Goal: Task Accomplishment & Management: Complete application form

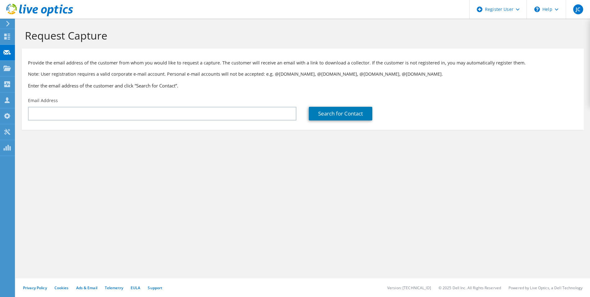
click at [207, 124] on div "Email Address" at bounding box center [162, 108] width 281 height 29
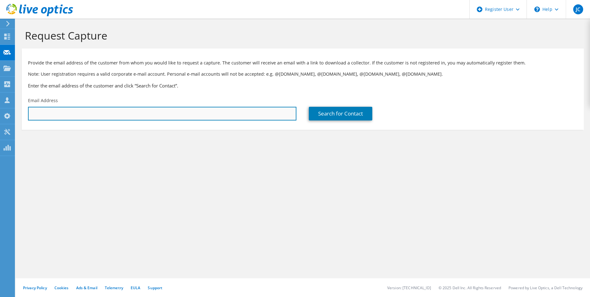
click at [210, 119] on input "text" at bounding box center [162, 114] width 269 height 14
paste input "https://theiteam.ca/"
click at [209, 115] on input "https://theiteam.ca/" at bounding box center [162, 114] width 269 height 14
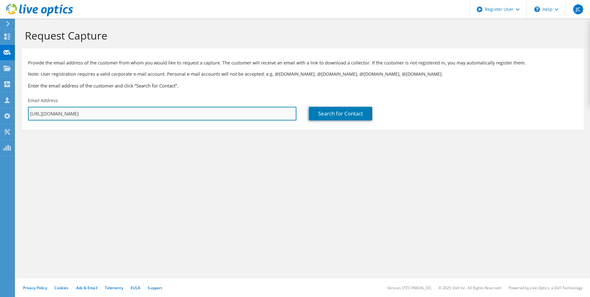
paste input "osavych@peaceriver.ca"
type input "osavych@peaceriver.ca"
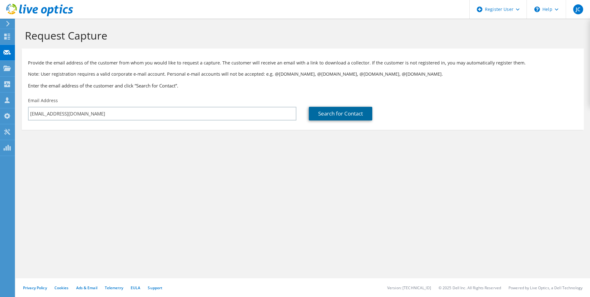
click at [344, 109] on link "Search for Contact" at bounding box center [340, 114] width 63 height 14
type input "TOWN OF PEACE RIVER"
type input "Alex"
type input "Savych"
type input "[GEOGRAPHIC_DATA]"
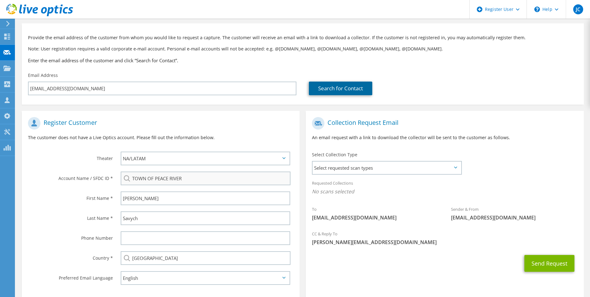
scroll to position [57, 0]
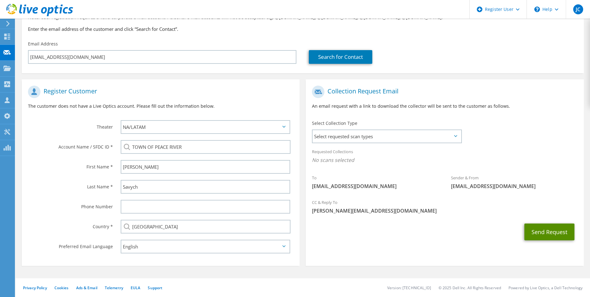
click at [552, 230] on button "Send Request" at bounding box center [550, 231] width 50 height 17
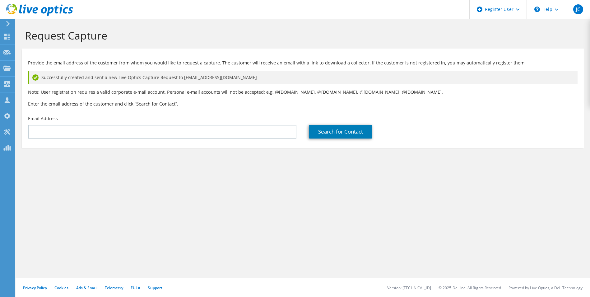
click at [53, 7] on icon at bounding box center [39, 10] width 67 height 13
